Goal: Task Accomplishment & Management: Manage account settings

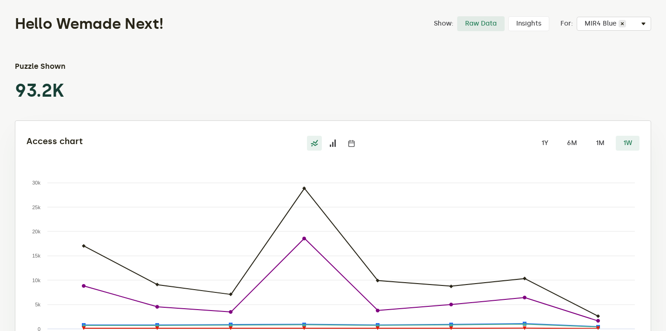
scroll to position [6, 0]
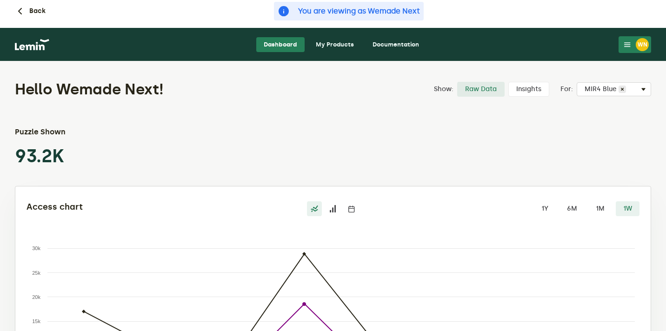
click at [320, 41] on link "My Products" at bounding box center [334, 44] width 53 height 15
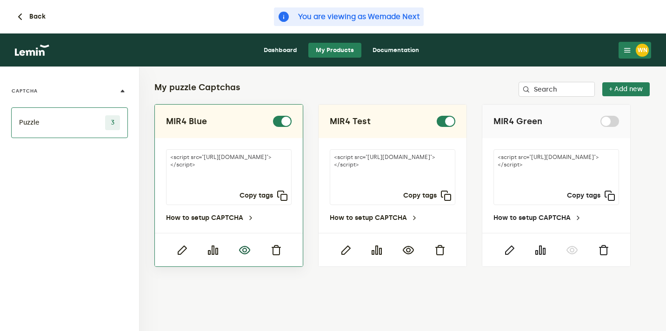
click at [240, 254] on icon "button" at bounding box center [244, 250] width 11 height 11
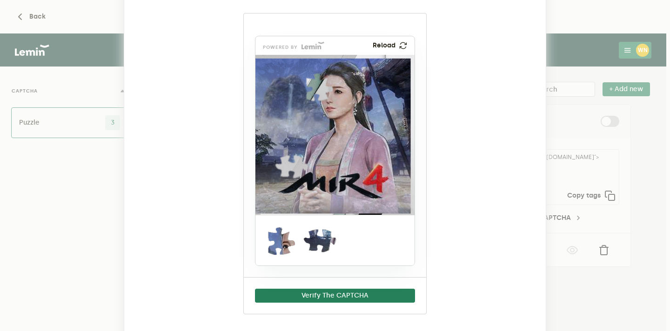
click at [603, 76] on ngb-modal-window "MIR4 Blue powered by Reload Verify The CAPTCHA" at bounding box center [335, 165] width 670 height 331
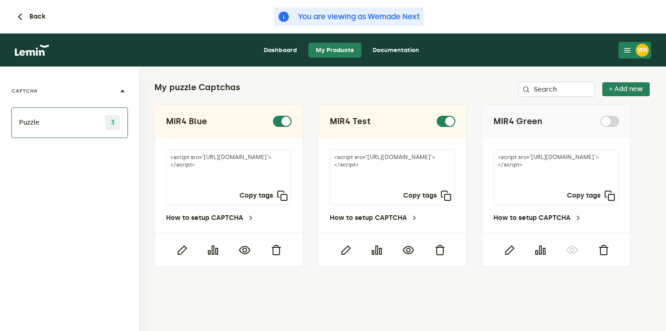
click at [637, 44] on div "WN" at bounding box center [642, 50] width 13 height 13
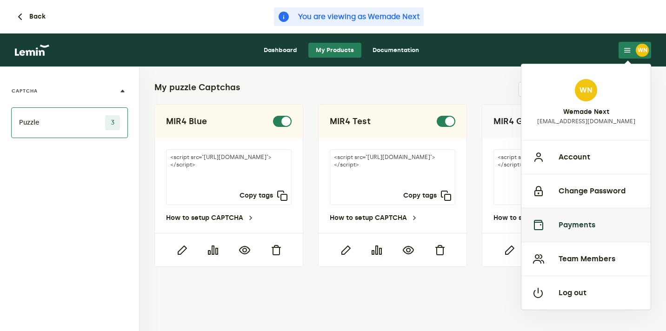
click at [575, 227] on button "Payments" at bounding box center [585, 225] width 129 height 34
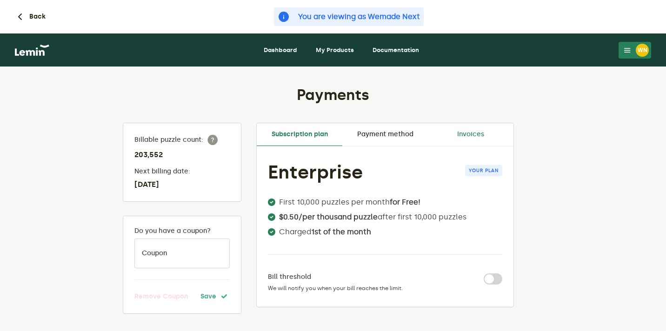
click at [478, 135] on link "Invoices" at bounding box center [471, 134] width 86 height 22
